Goal: Task Accomplishment & Management: Complete application form

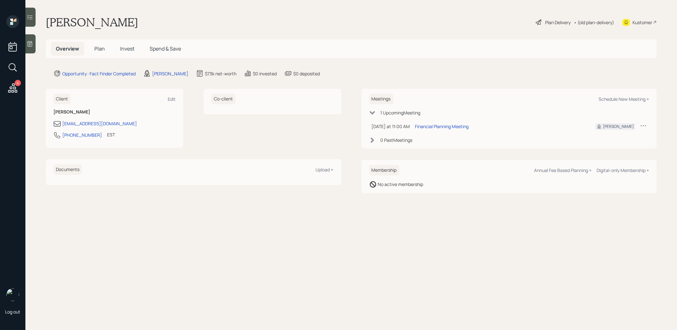
click at [98, 46] on span "Plan" at bounding box center [99, 48] width 10 height 7
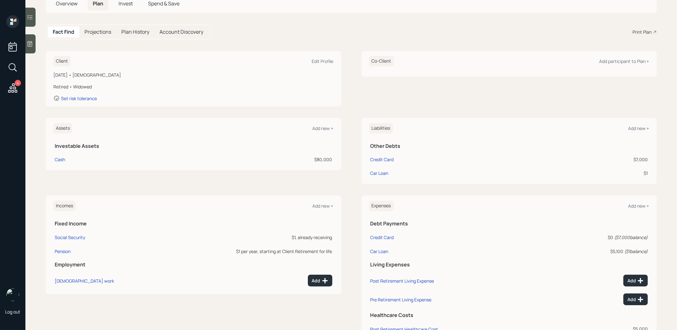
scroll to position [45, 0]
click at [383, 174] on div "Car Loan" at bounding box center [379, 172] width 18 height 7
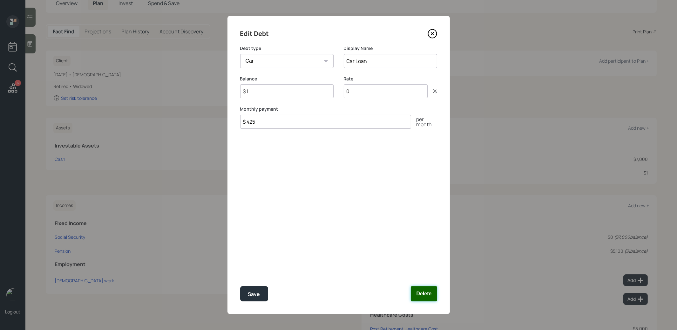
click at [423, 291] on button "Delete" at bounding box center [424, 293] width 26 height 15
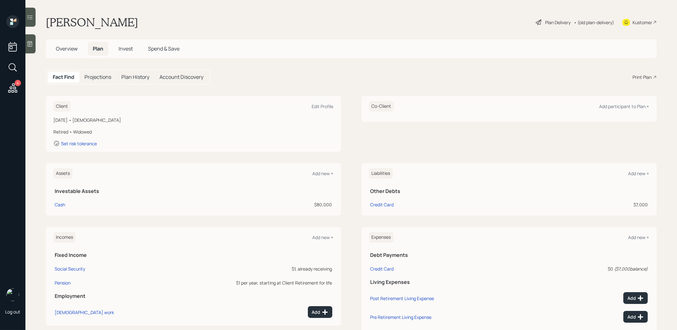
scroll to position [42, 0]
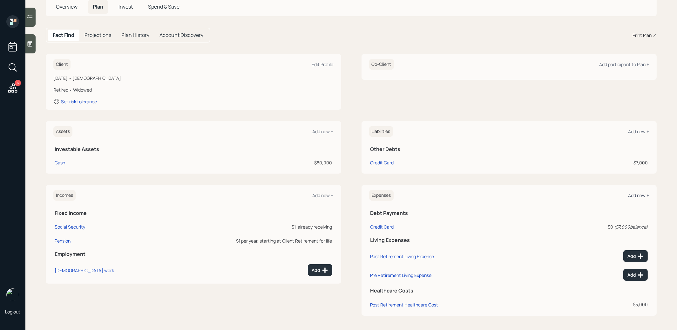
click at [636, 193] on div "Add new +" at bounding box center [638, 195] width 21 height 6
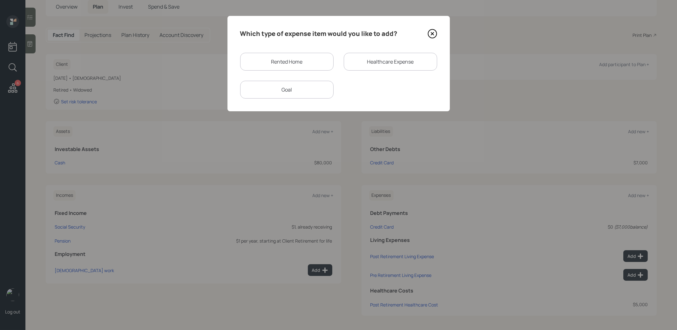
click at [301, 93] on div "Goal" at bounding box center [286, 90] width 93 height 18
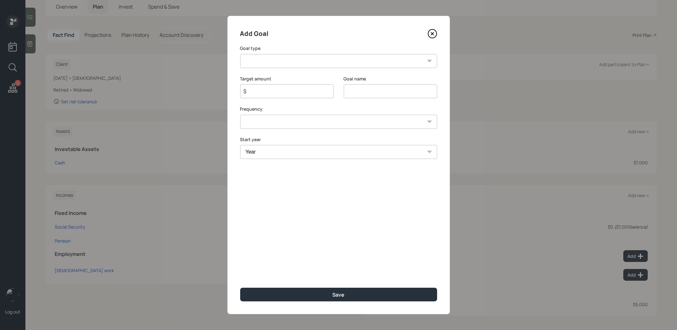
click at [320, 61] on select "Create an emergency fund Donate to charity Purchase a home Make a purchase Supp…" at bounding box center [338, 61] width 197 height 14
select select "car"
click at [383, 96] on input "Purchase a car" at bounding box center [390, 91] width 93 height 14
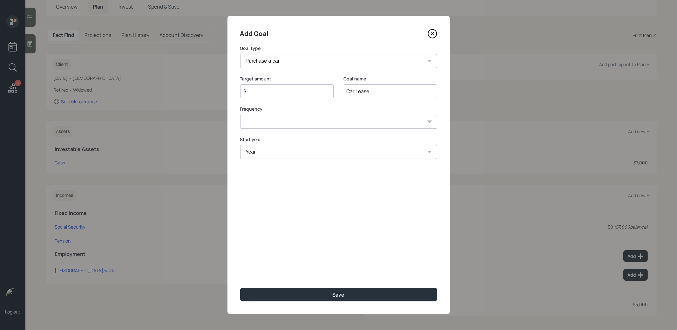
type input "Car Lease"
click at [259, 91] on input "$" at bounding box center [284, 91] width 83 height 8
type input "$ 5,100"
click at [245, 121] on select "One time Every 1 year Every 2 years Every 3 years Every 4 years Every 5 years E…" at bounding box center [338, 122] width 197 height 14
select select "1"
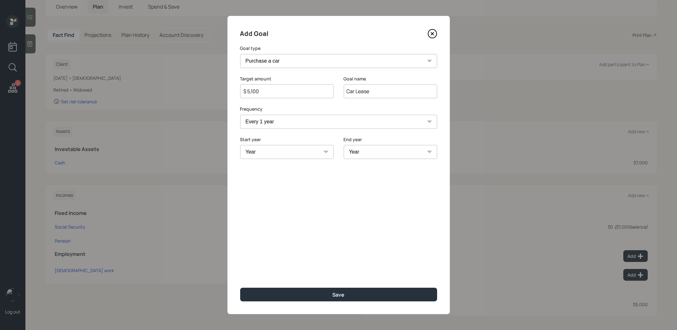
click at [251, 152] on select "Year 2025 2026 2027 2028 2029 2030 2031 2032 2033 2034 2035 2036 2037 2038 2039" at bounding box center [286, 152] width 93 height 14
select select "2025"
click at [403, 147] on select "Year 2025 2026 2027 2028 2029 2030 2031 2032 2033 2034 2035 2036 2037 2038 2039" at bounding box center [390, 152] width 93 height 14
select select "2039"
click at [366, 294] on button "Save" at bounding box center [338, 295] width 197 height 14
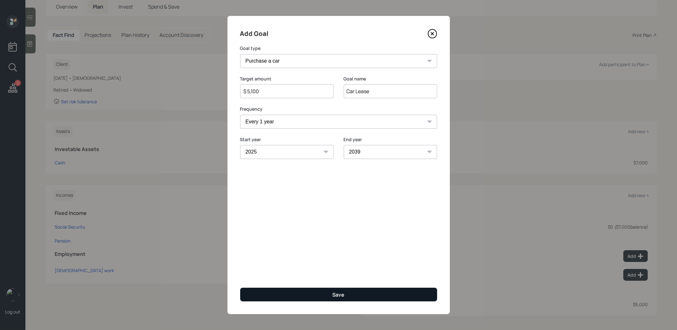
type input "$"
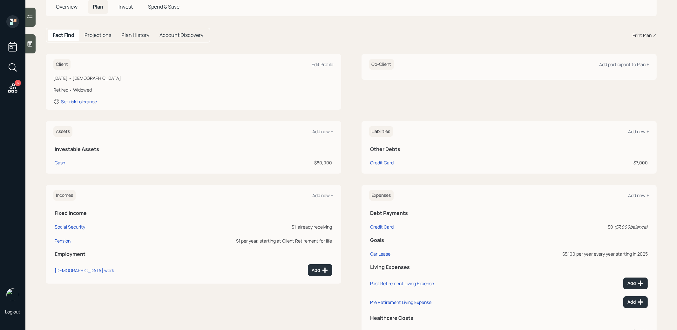
scroll to position [69, 0]
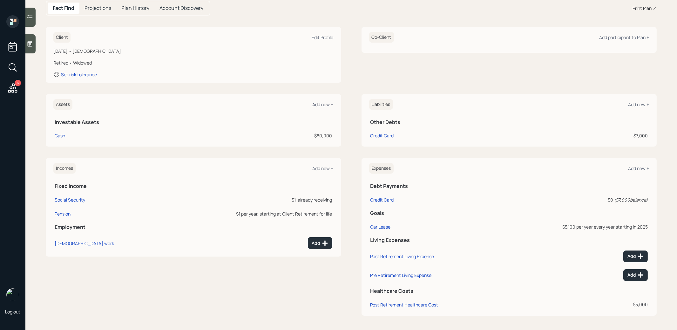
click at [320, 105] on div "Add new +" at bounding box center [323, 104] width 21 height 6
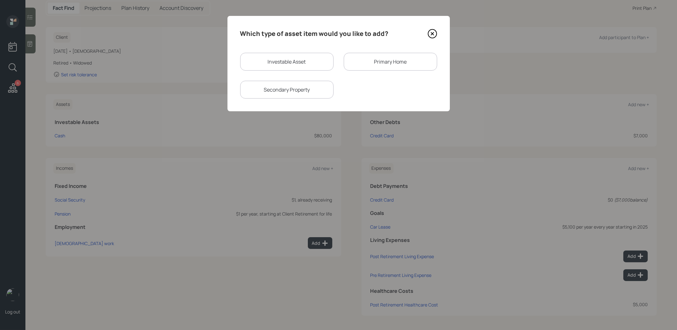
click at [362, 66] on div "Primary Home" at bounding box center [390, 62] width 93 height 18
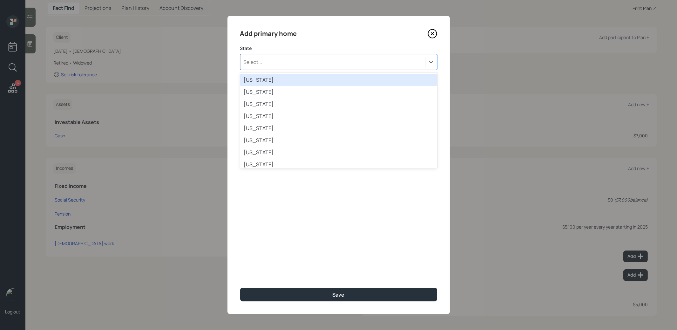
click at [312, 62] on div "Select..." at bounding box center [332, 62] width 185 height 11
type input "oh"
click at [306, 80] on div "Ohio" at bounding box center [338, 80] width 197 height 12
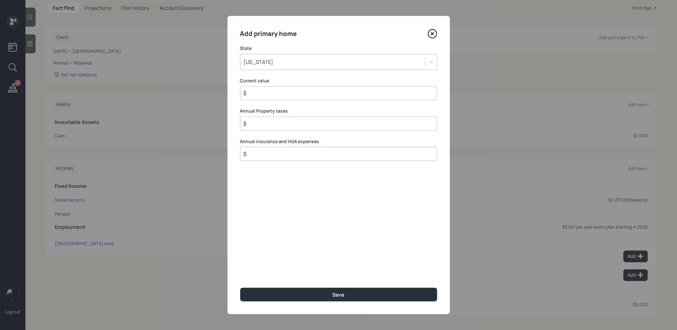
click at [270, 93] on input "$" at bounding box center [336, 93] width 186 height 8
type input "$ 300,000"
click at [288, 294] on button "Save" at bounding box center [338, 295] width 197 height 14
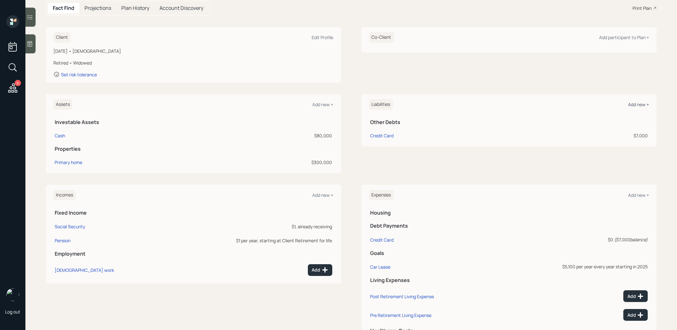
click at [635, 103] on div "Add new +" at bounding box center [638, 104] width 21 height 6
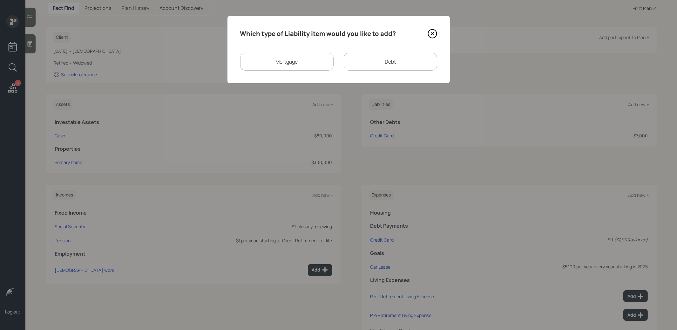
click at [359, 63] on div "Debt" at bounding box center [390, 62] width 93 height 18
select select "credit_card"
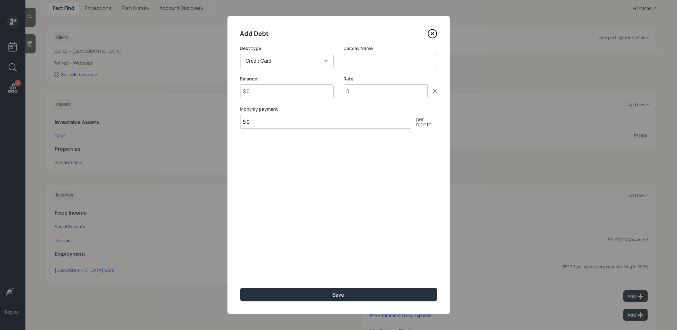
click at [431, 34] on icon at bounding box center [433, 34] width 10 height 10
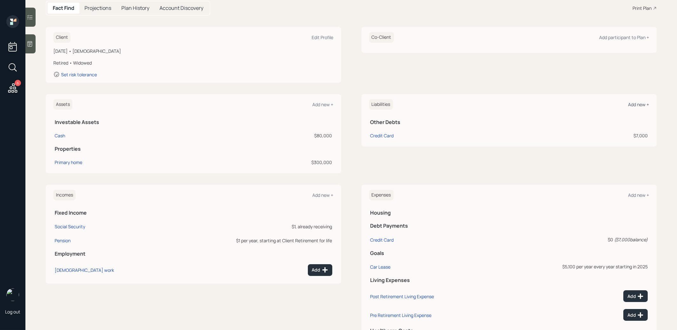
click at [634, 104] on div "Add new +" at bounding box center [638, 104] width 21 height 6
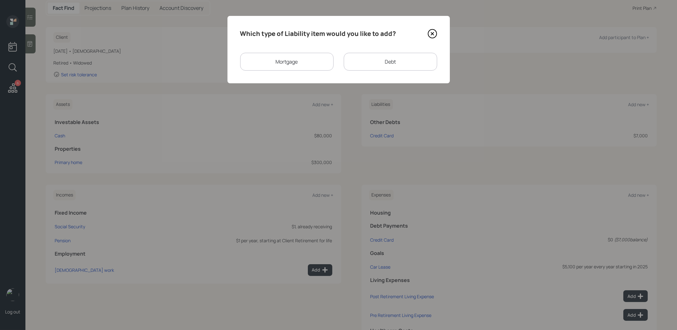
click at [302, 62] on div "Mortgage" at bounding box center [286, 62] width 93 height 18
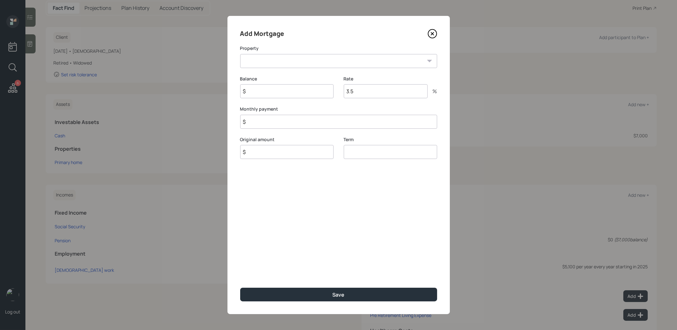
click at [296, 60] on select "OH Primary home" at bounding box center [338, 61] width 197 height 14
select select "8bb79878-1a9b-4cec-8971-cdfb1a3041d6"
click at [276, 94] on input "$" at bounding box center [286, 91] width 93 height 14
type input "$ 145,000"
click at [252, 152] on input "$" at bounding box center [286, 152] width 93 height 14
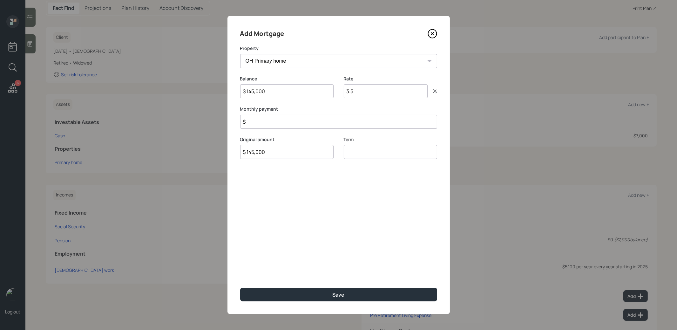
type input "$ 145,000"
click at [376, 152] on input "number" at bounding box center [390, 152] width 93 height 14
type input "30"
click at [306, 292] on button "Save" at bounding box center [338, 295] width 197 height 14
click at [259, 125] on input "$" at bounding box center [338, 122] width 197 height 14
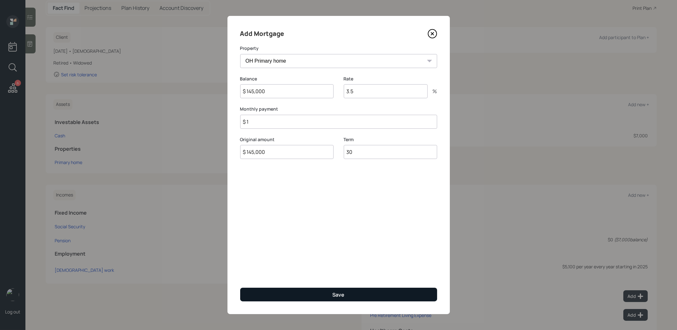
type input "$ 1"
click at [278, 291] on button "Save" at bounding box center [338, 295] width 197 height 14
